Goal: Task Accomplishment & Management: Complete application form

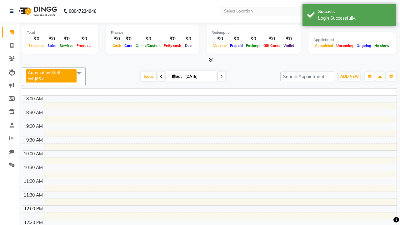
select select "en"
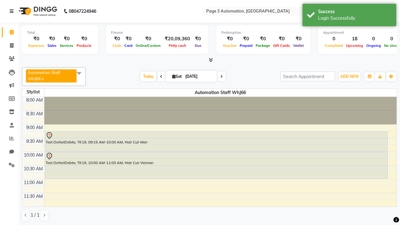
click at [13, 11] on icon at bounding box center [12, 11] width 4 height 4
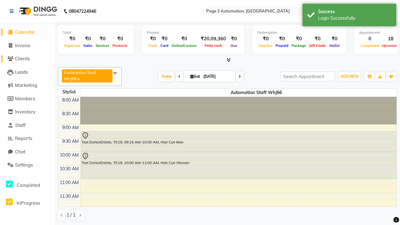
click at [27, 59] on span "Clients" at bounding box center [22, 59] width 15 height 6
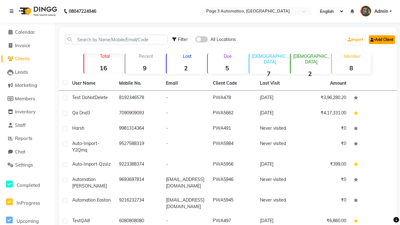
click at [381, 39] on link "Add Client" at bounding box center [382, 39] width 26 height 9
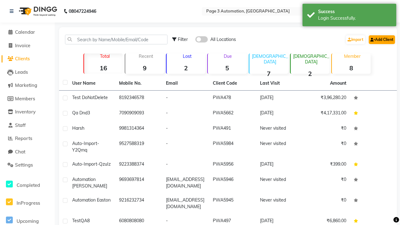
select select "22"
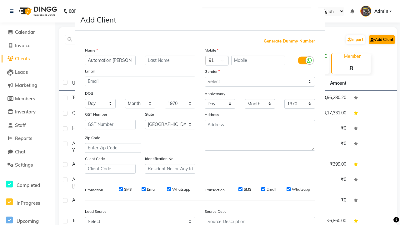
type input "Automation [PERSON_NAME]"
type input "9924488177"
type input "[EMAIL_ADDRESS][DOMAIN_NAME]"
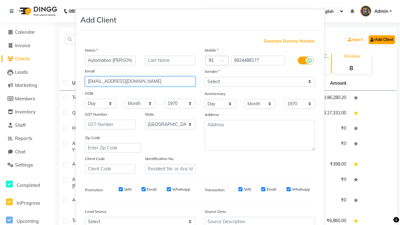
select select "[DEMOGRAPHIC_DATA]"
type input "[EMAIL_ADDRESS][DOMAIN_NAME]"
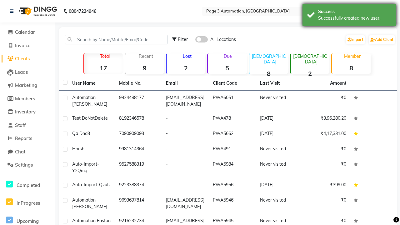
click at [349, 16] on div "Successfully created new user." at bounding box center [354, 18] width 73 height 7
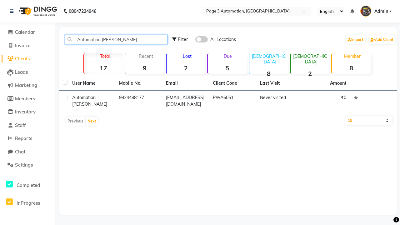
type input "Automation [PERSON_NAME]"
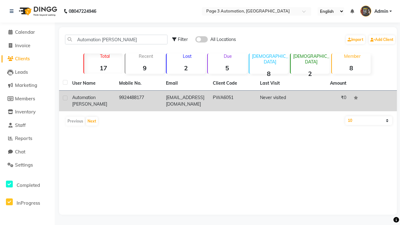
click at [228, 101] on td "PWA6051" at bounding box center [232, 101] width 47 height 21
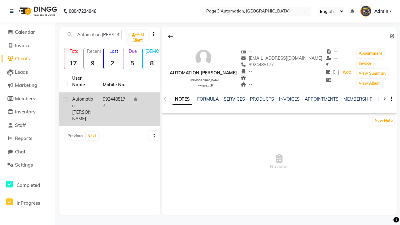
click at [392, 36] on icon at bounding box center [392, 36] width 4 height 4
select select "22"
select select "[DEMOGRAPHIC_DATA]"
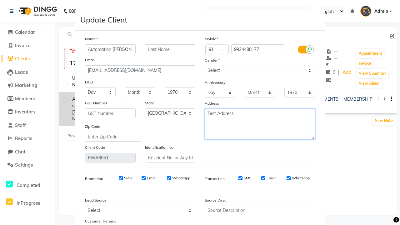
type textarea "Test Address"
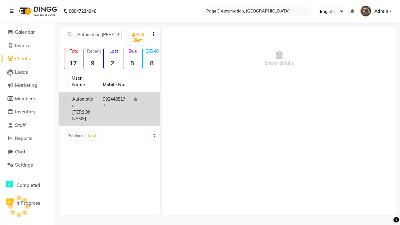
select select
select select "null"
select select
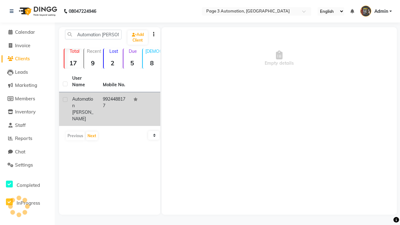
select select
checkbox input "false"
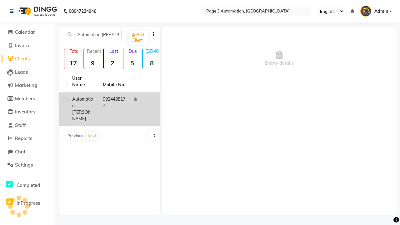
checkbox input "false"
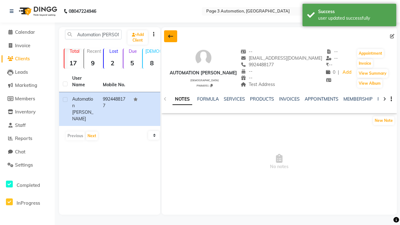
click at [349, 16] on div "user updated successfully" at bounding box center [354, 18] width 73 height 7
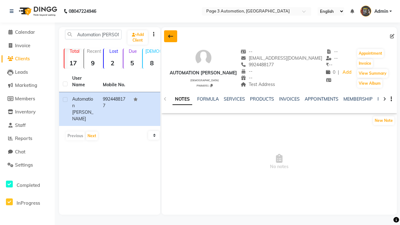
click at [171, 36] on icon at bounding box center [170, 36] width 5 height 5
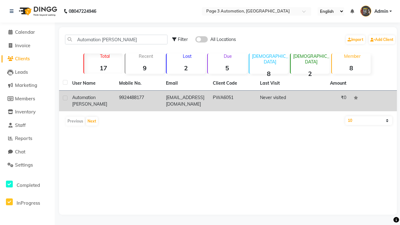
click at [65, 98] on label at bounding box center [65, 98] width 5 height 5
click at [65, 98] on input "checkbox" at bounding box center [65, 98] width 4 height 4
checkbox input "true"
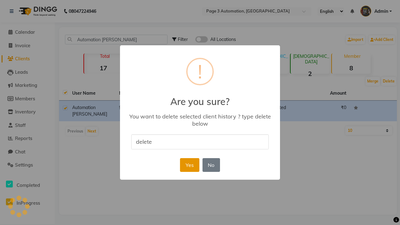
type input "delete"
click at [189, 165] on button "Yes" at bounding box center [189, 165] width 19 height 14
